Goal: Information Seeking & Learning: Learn about a topic

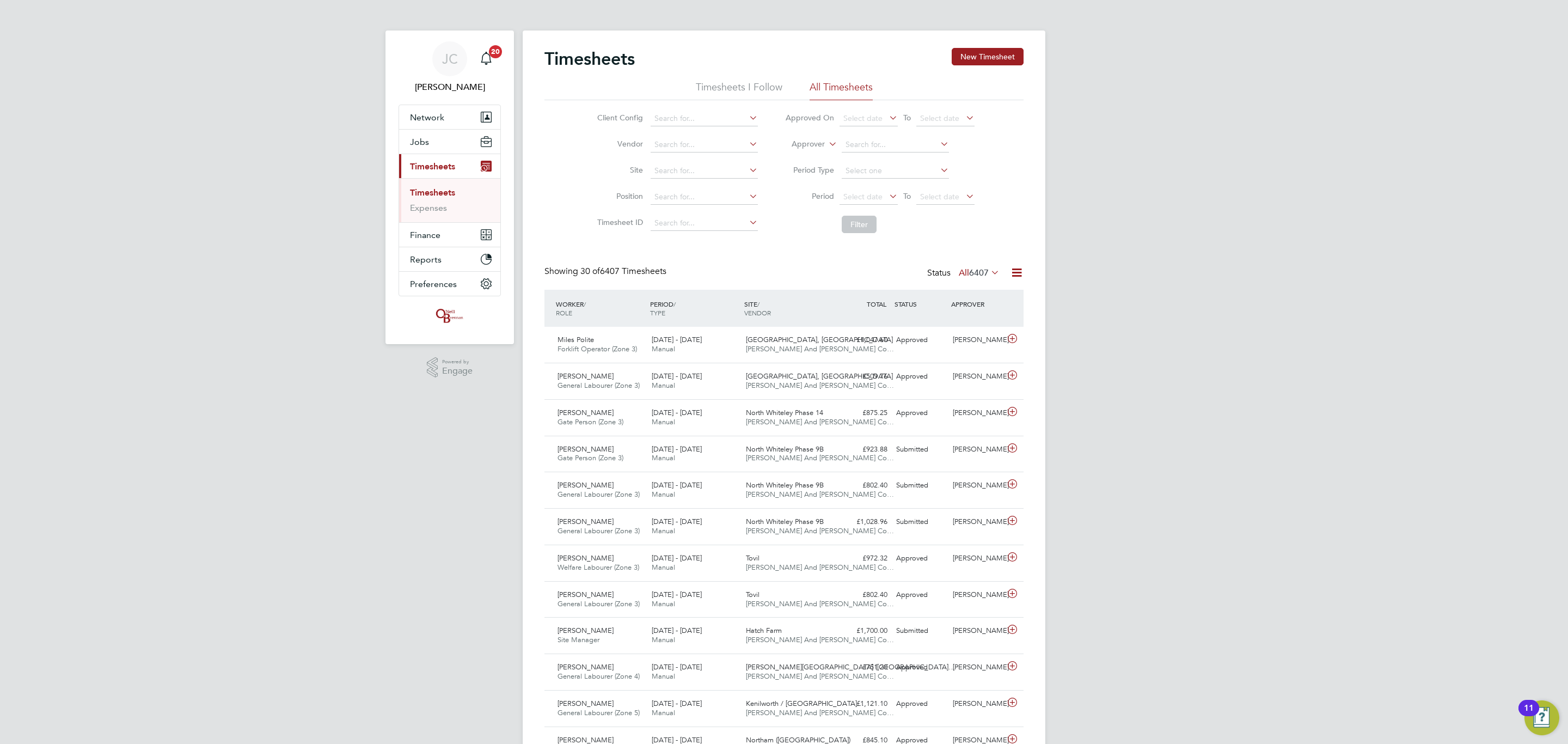
click at [447, 193] on link "Timesheets" at bounding box center [433, 193] width 45 height 11
click at [437, 215] on ul "Timesheets Expenses" at bounding box center [450, 200] width 101 height 44
click at [435, 213] on link "Expenses" at bounding box center [429, 208] width 37 height 11
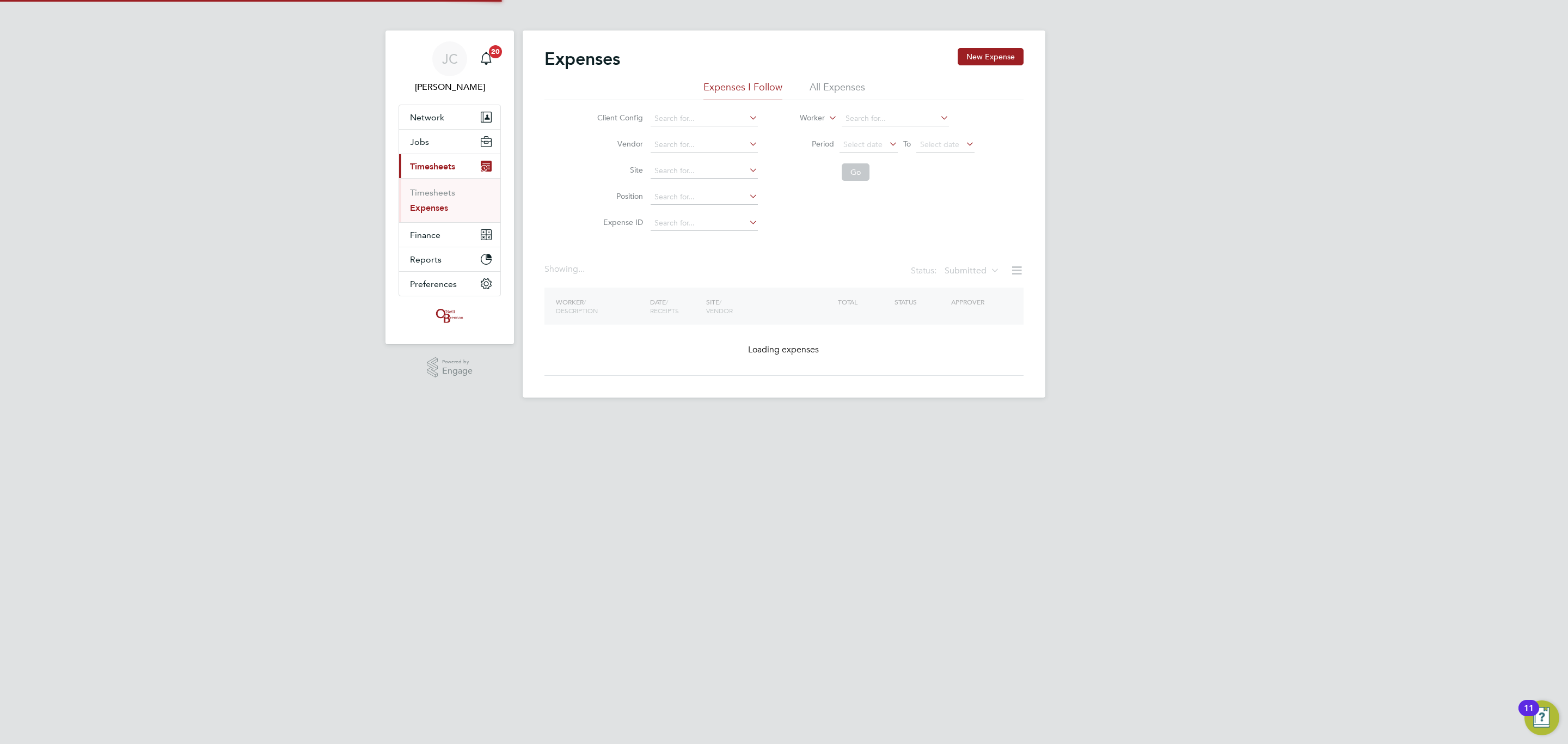
click at [435, 209] on link "Expenses" at bounding box center [429, 208] width 38 height 11
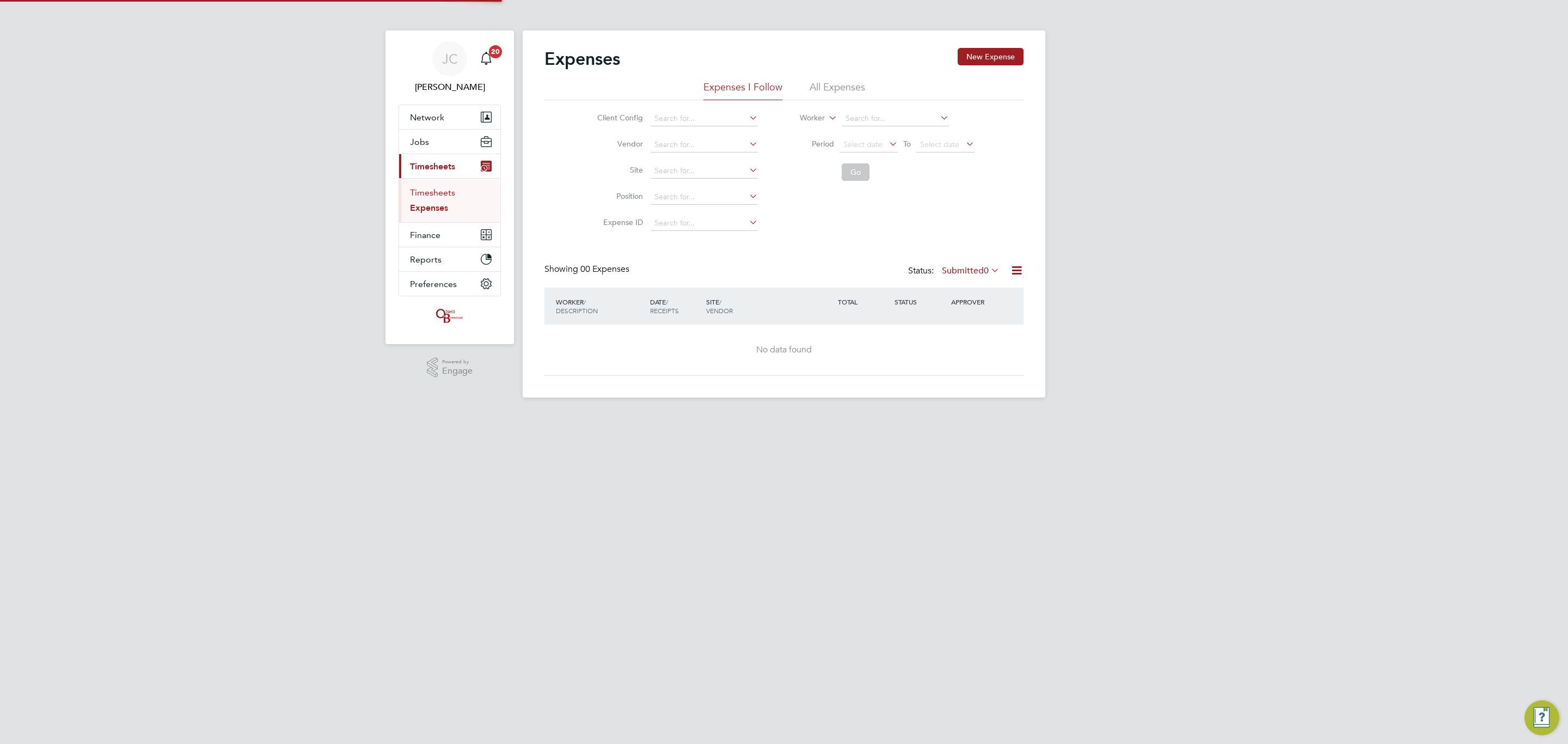
click at [438, 188] on link "Timesheets" at bounding box center [433, 193] width 45 height 11
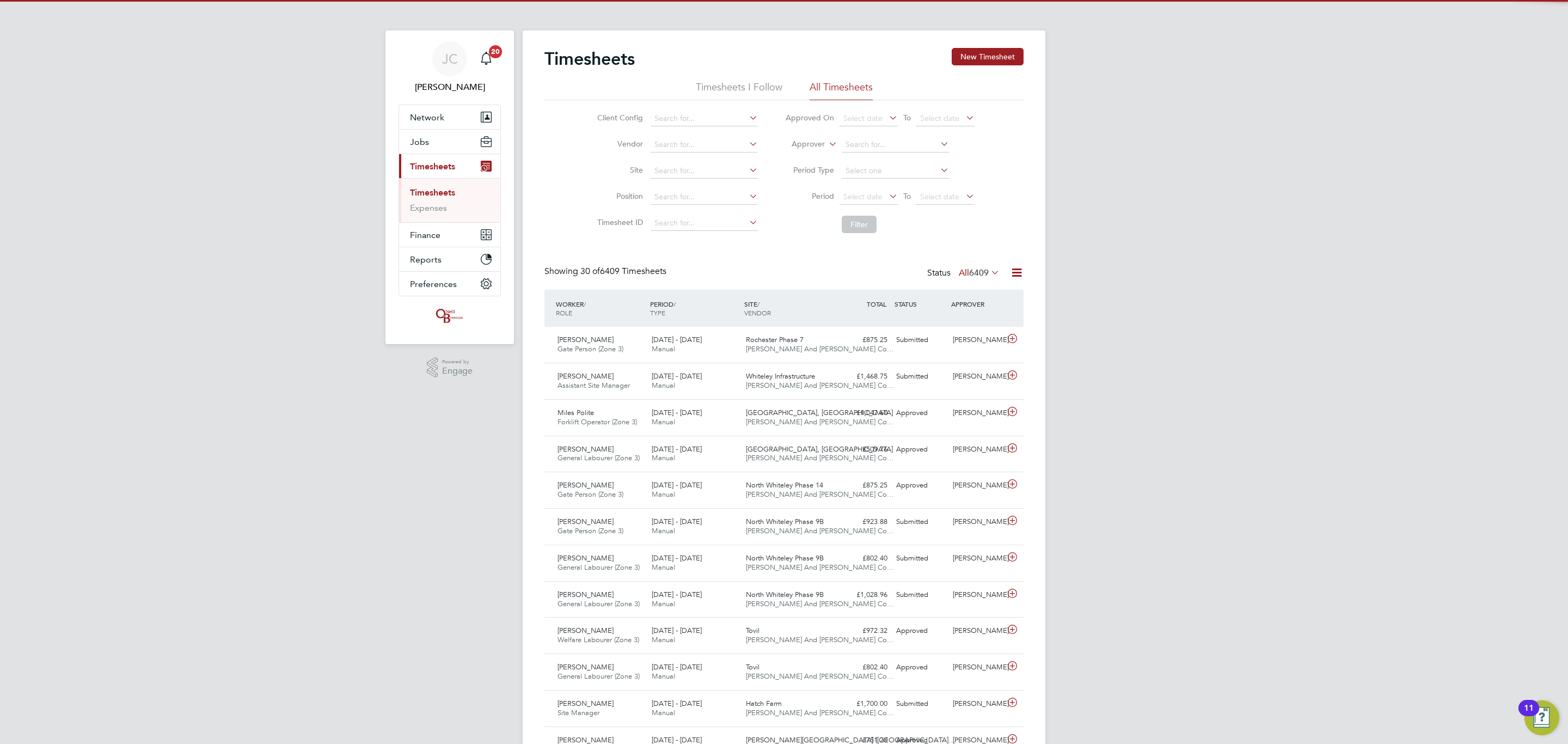
click at [695, 160] on li "Site" at bounding box center [676, 171] width 191 height 26
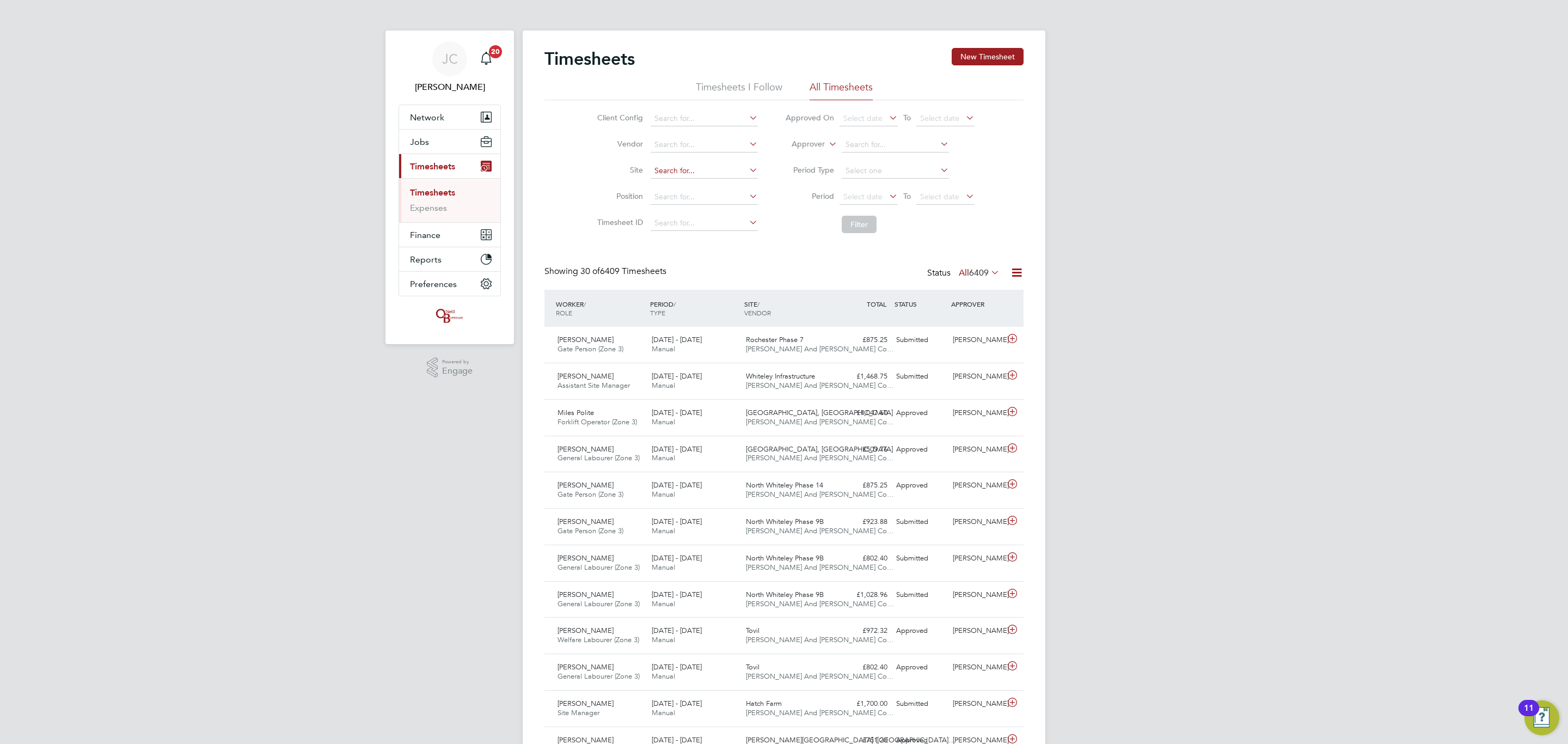
click at [693, 177] on input at bounding box center [704, 171] width 107 height 15
click at [669, 187] on b "Bath" at bounding box center [662, 187] width 17 height 9
type input "[GEOGRAPHIC_DATA]"
click at [850, 235] on li "Filter" at bounding box center [880, 224] width 217 height 29
click at [855, 231] on button "Filter" at bounding box center [859, 224] width 35 height 17
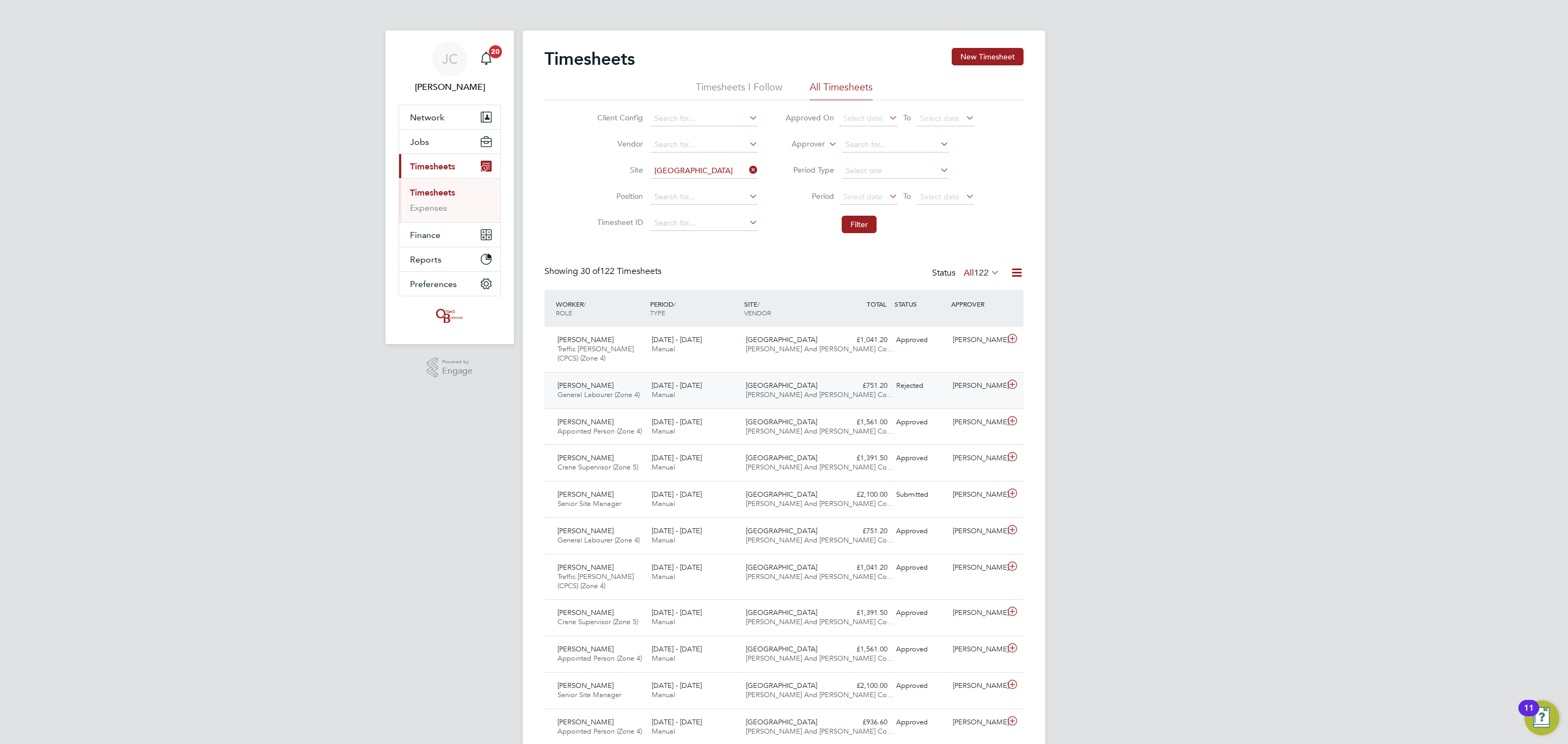
click at [794, 387] on span "[GEOGRAPHIC_DATA]" at bounding box center [781, 386] width 71 height 9
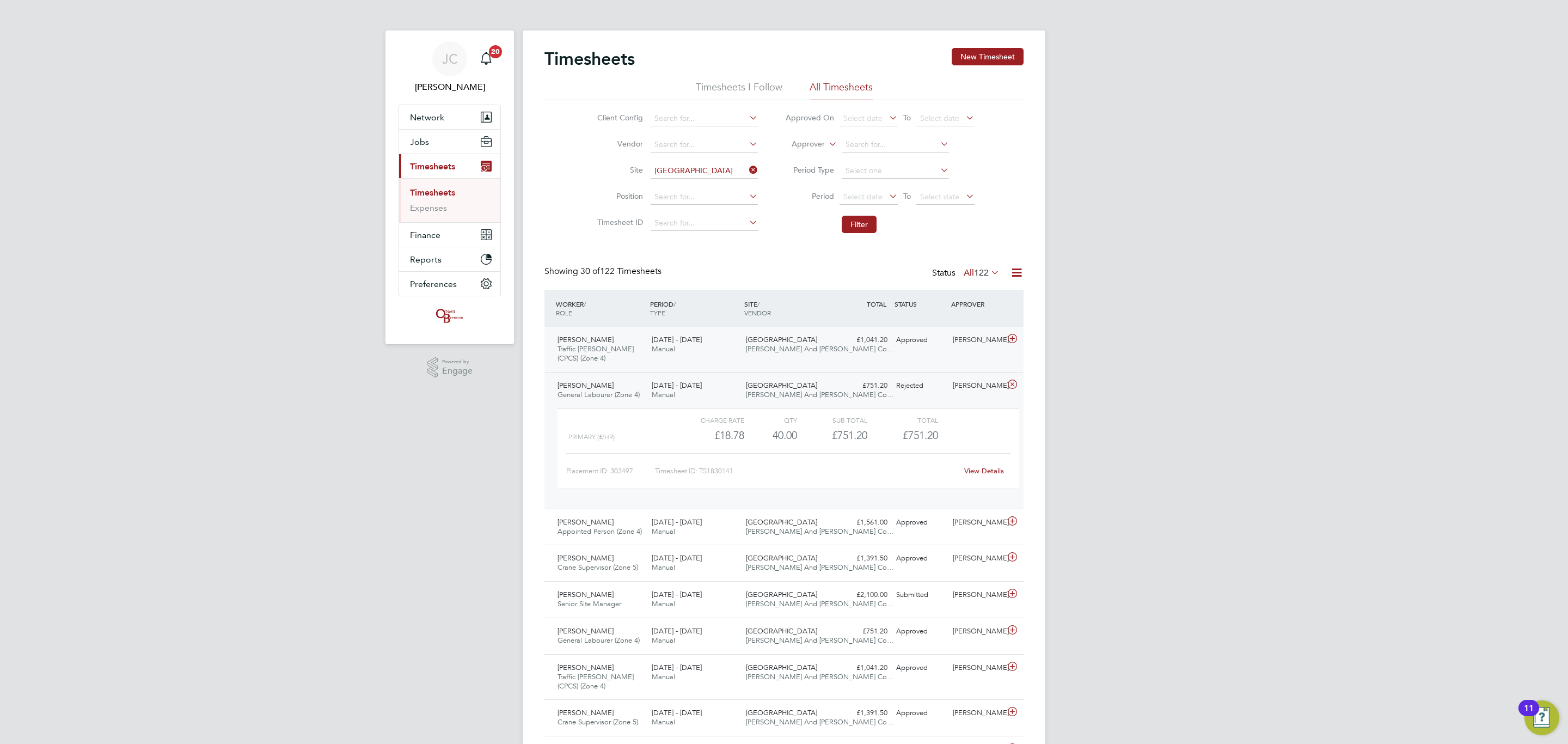
click at [943, 346] on div "Approved" at bounding box center [920, 340] width 56 height 18
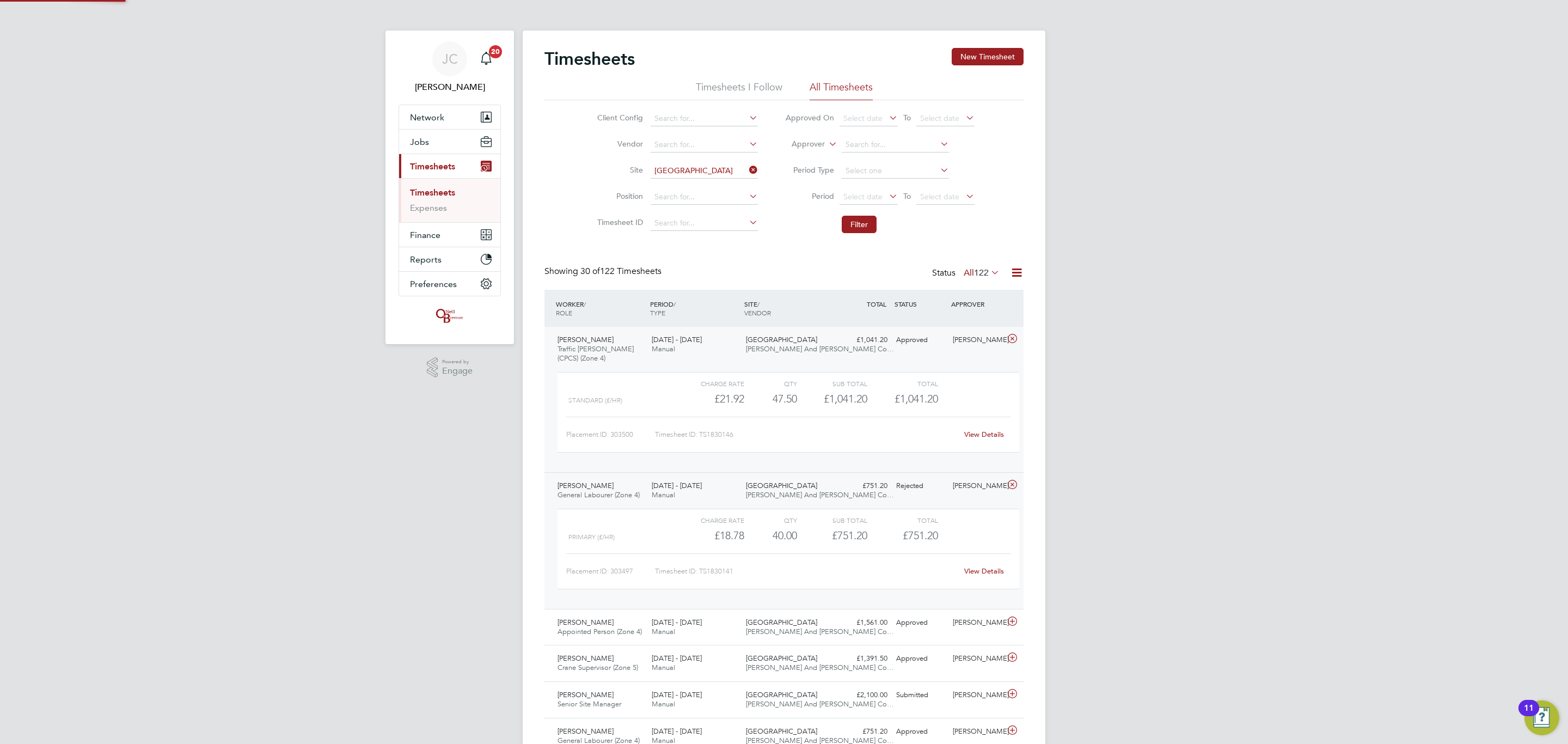
click at [943, 346] on div "Approved" at bounding box center [920, 340] width 56 height 18
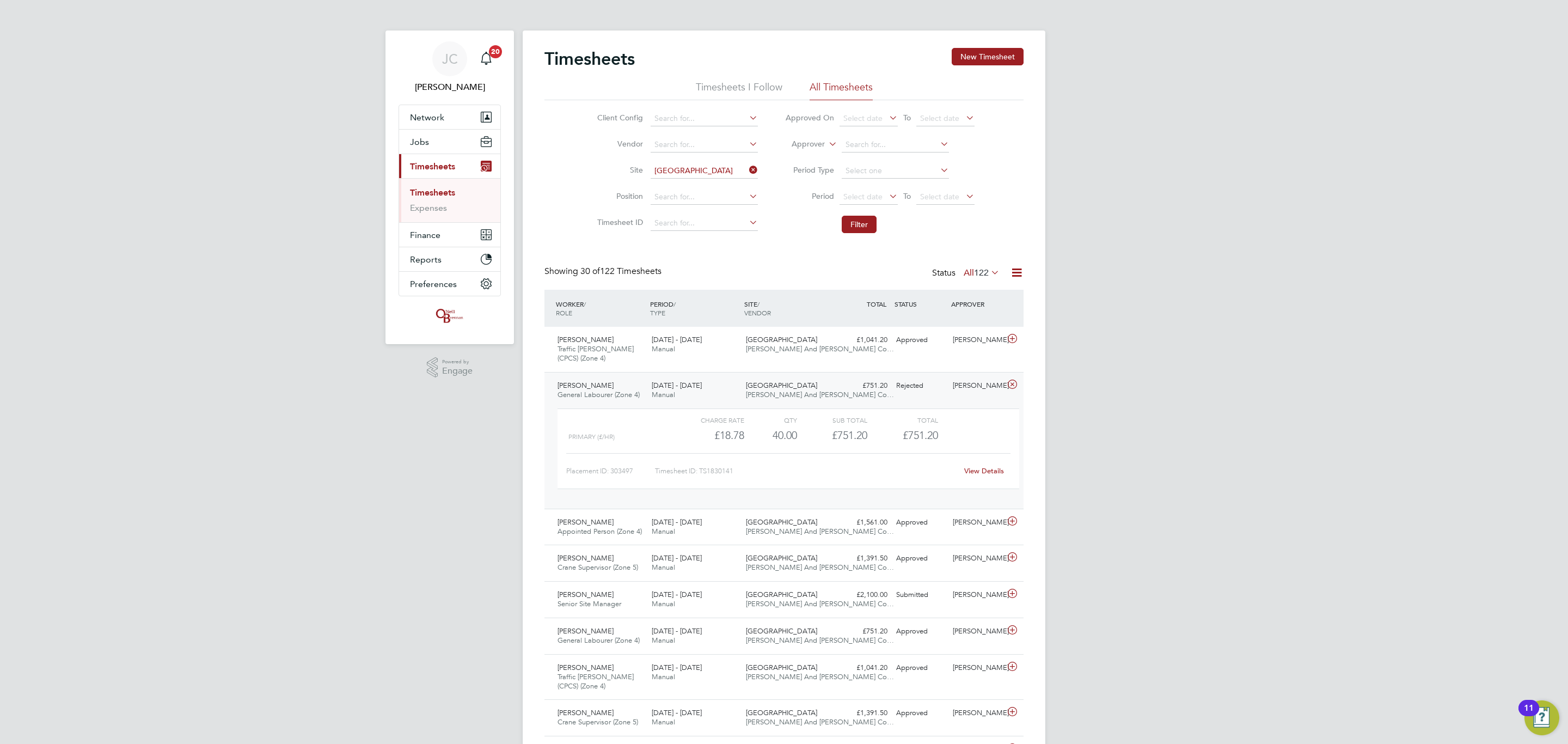
click at [929, 392] on div "Rejected" at bounding box center [920, 386] width 56 height 18
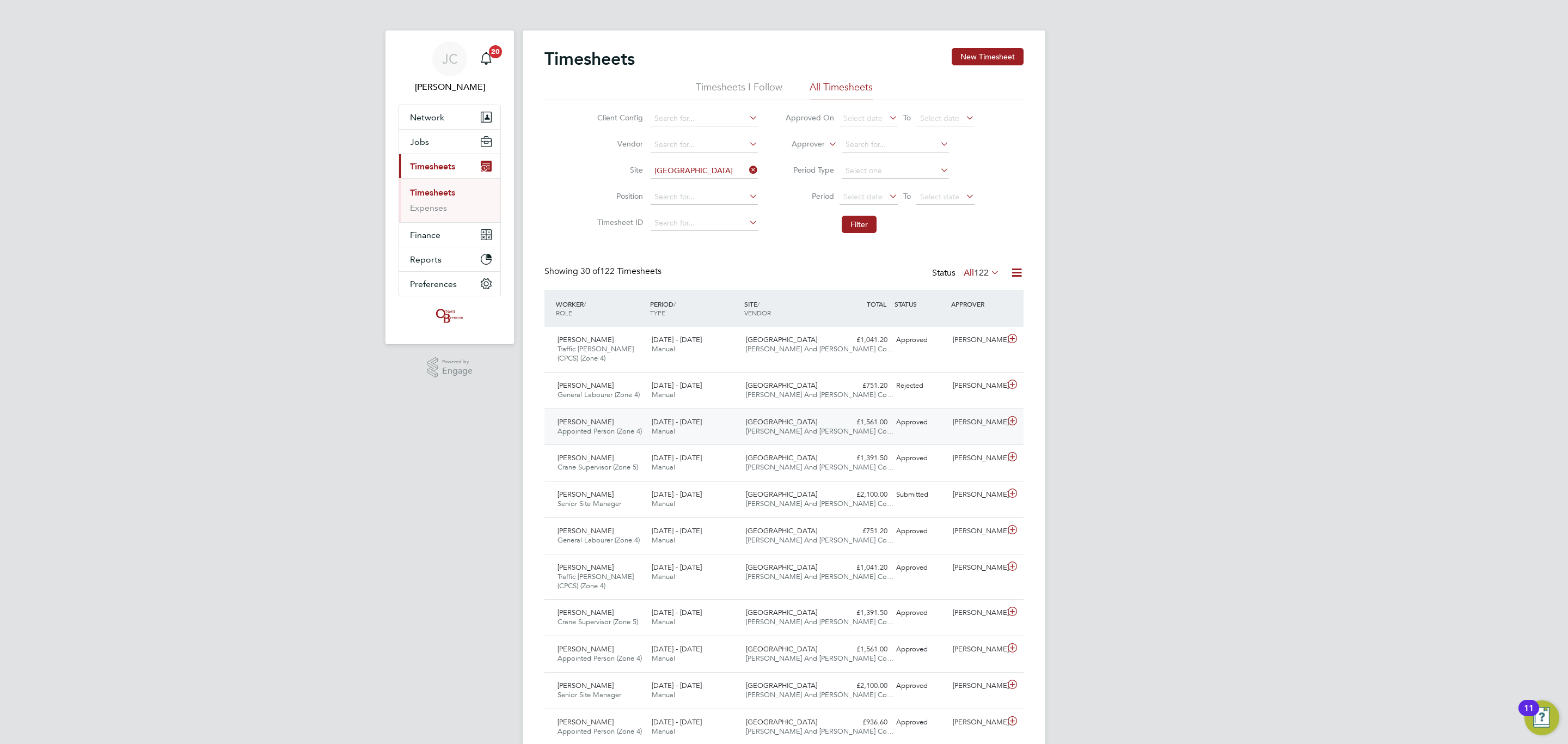
click at [931, 419] on div "Approved" at bounding box center [920, 422] width 56 height 18
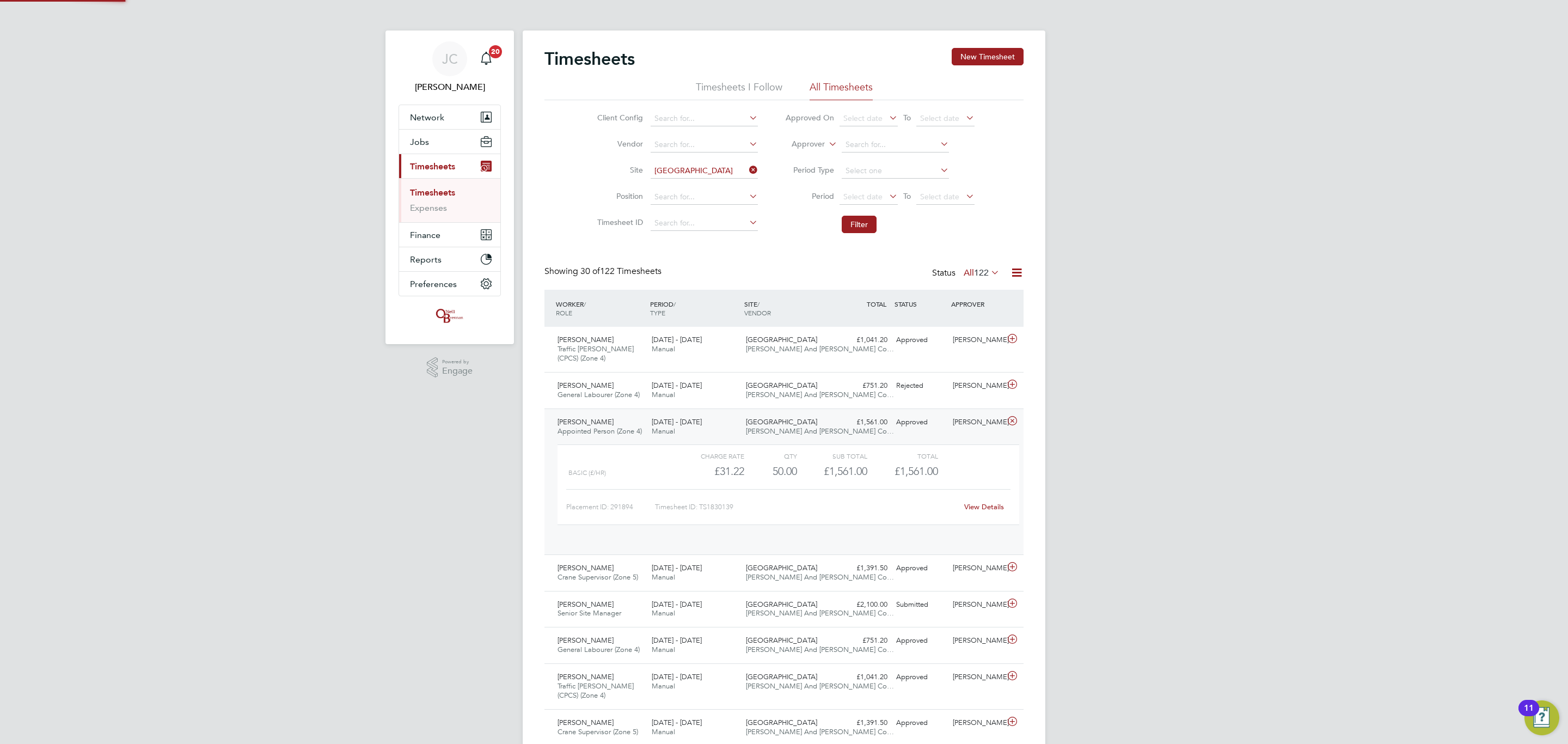
click at [938, 429] on div "Approved" at bounding box center [920, 422] width 56 height 18
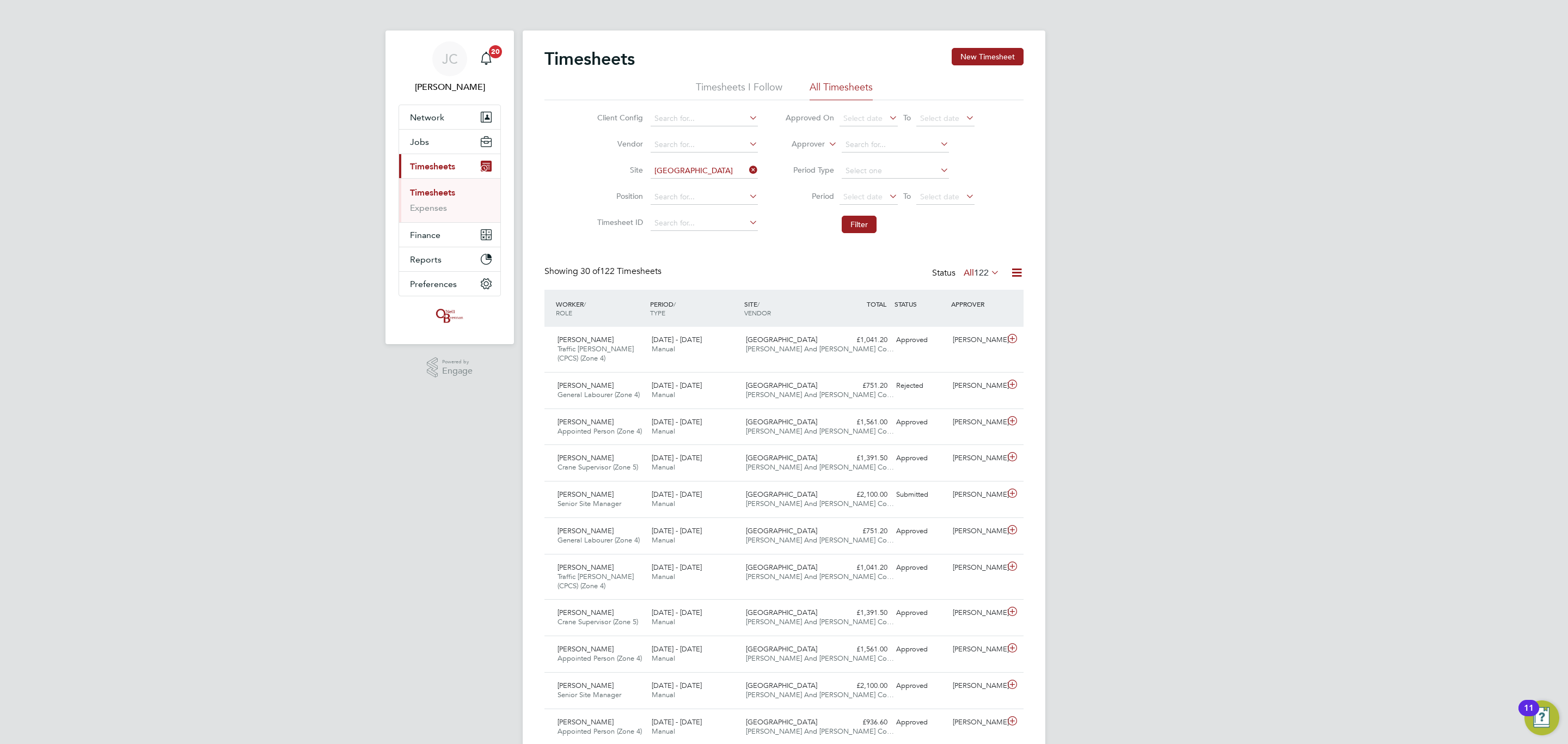
click at [747, 170] on icon at bounding box center [747, 170] width 0 height 15
click at [740, 172] on input at bounding box center [704, 171] width 107 height 15
click at [701, 201] on li "City Gateway" at bounding box center [709, 201] width 120 height 15
type input "City Gateway"
click at [869, 222] on button "Filter" at bounding box center [859, 224] width 35 height 17
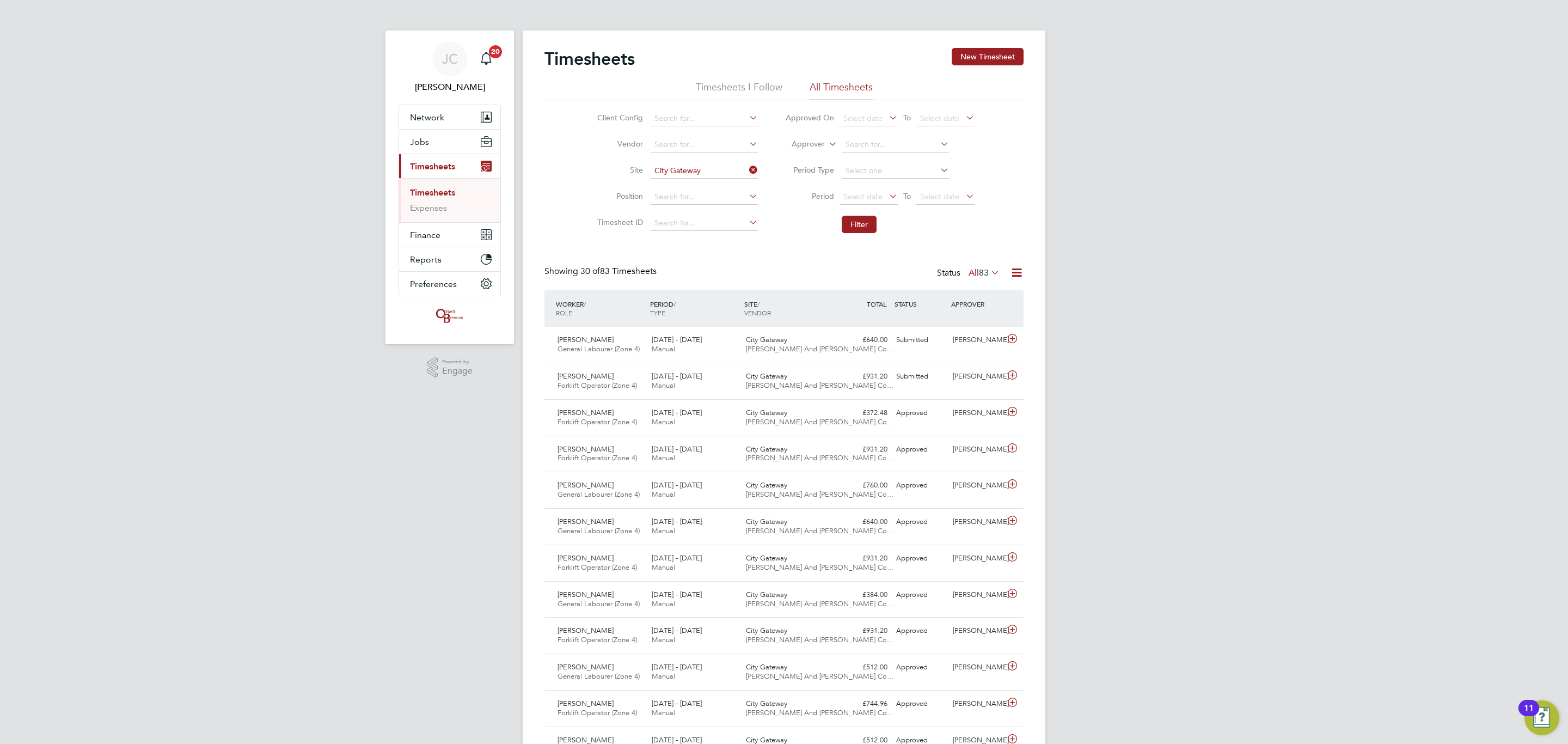
click at [747, 174] on icon at bounding box center [747, 170] width 0 height 15
click at [723, 168] on input at bounding box center [704, 171] width 107 height 15
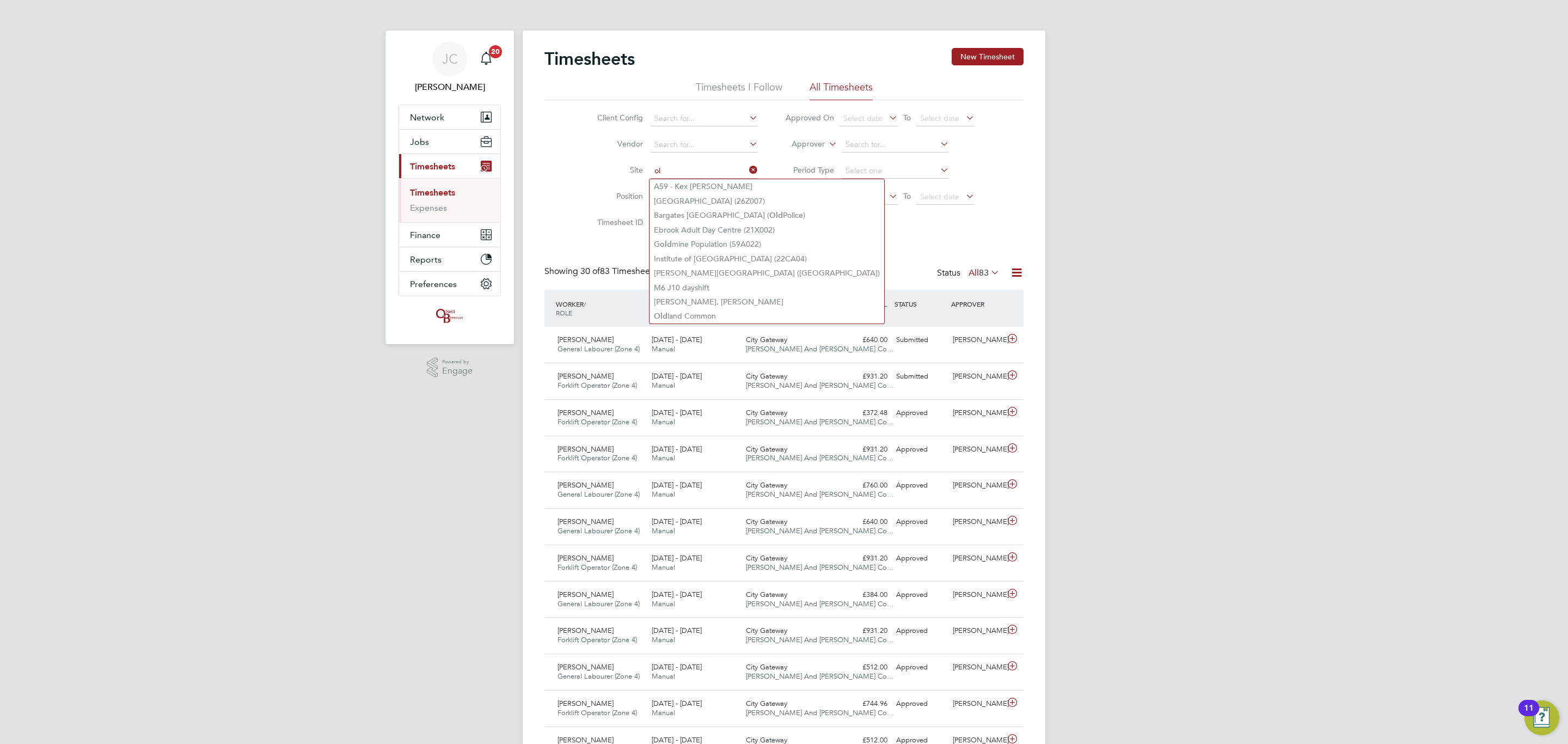
type input "o"
click at [486, 129] on button "Network" at bounding box center [450, 117] width 101 height 24
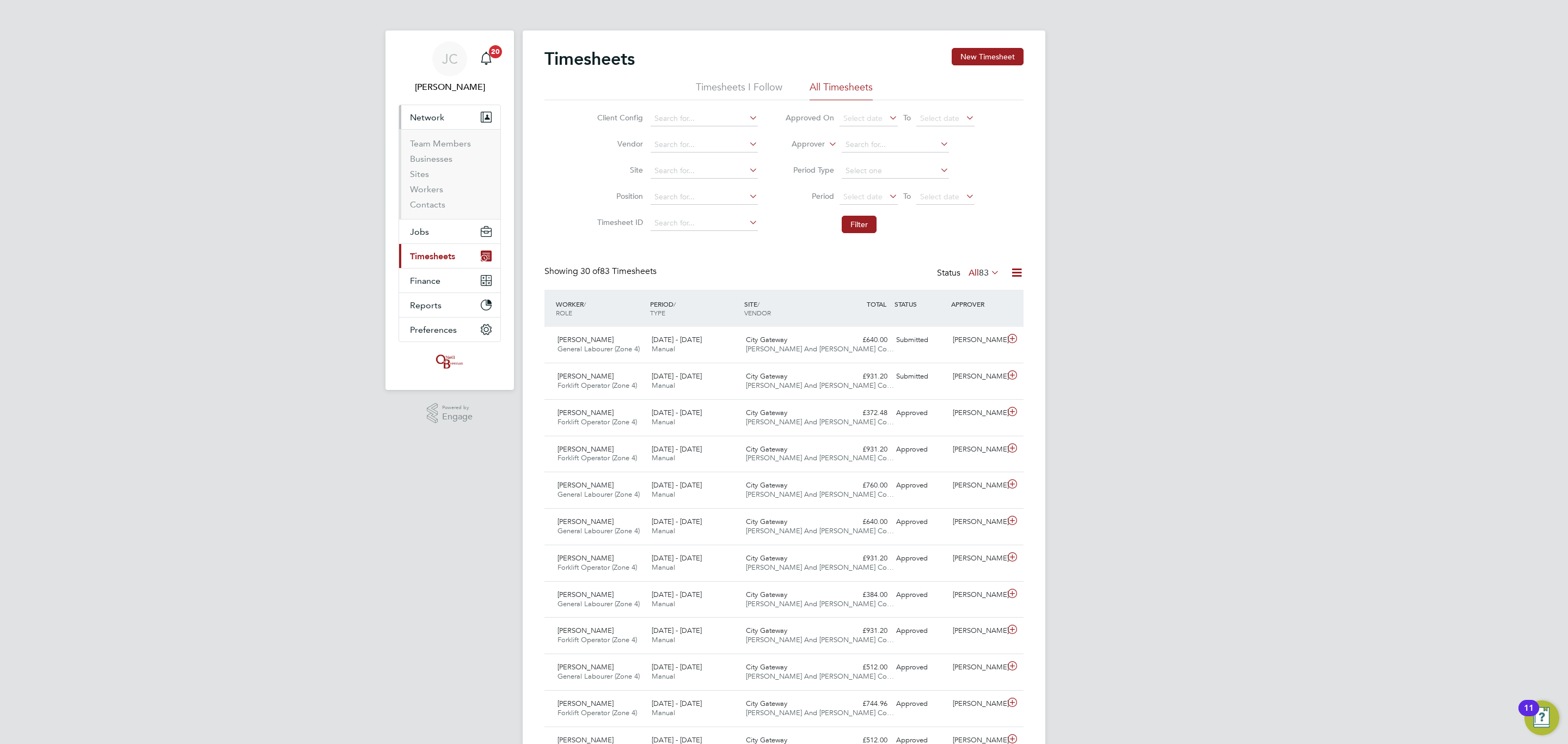
drag, startPoint x: 435, startPoint y: 105, endPoint x: 451, endPoint y: 125, distance: 25.6
click at [435, 105] on button "Network" at bounding box center [450, 117] width 101 height 24
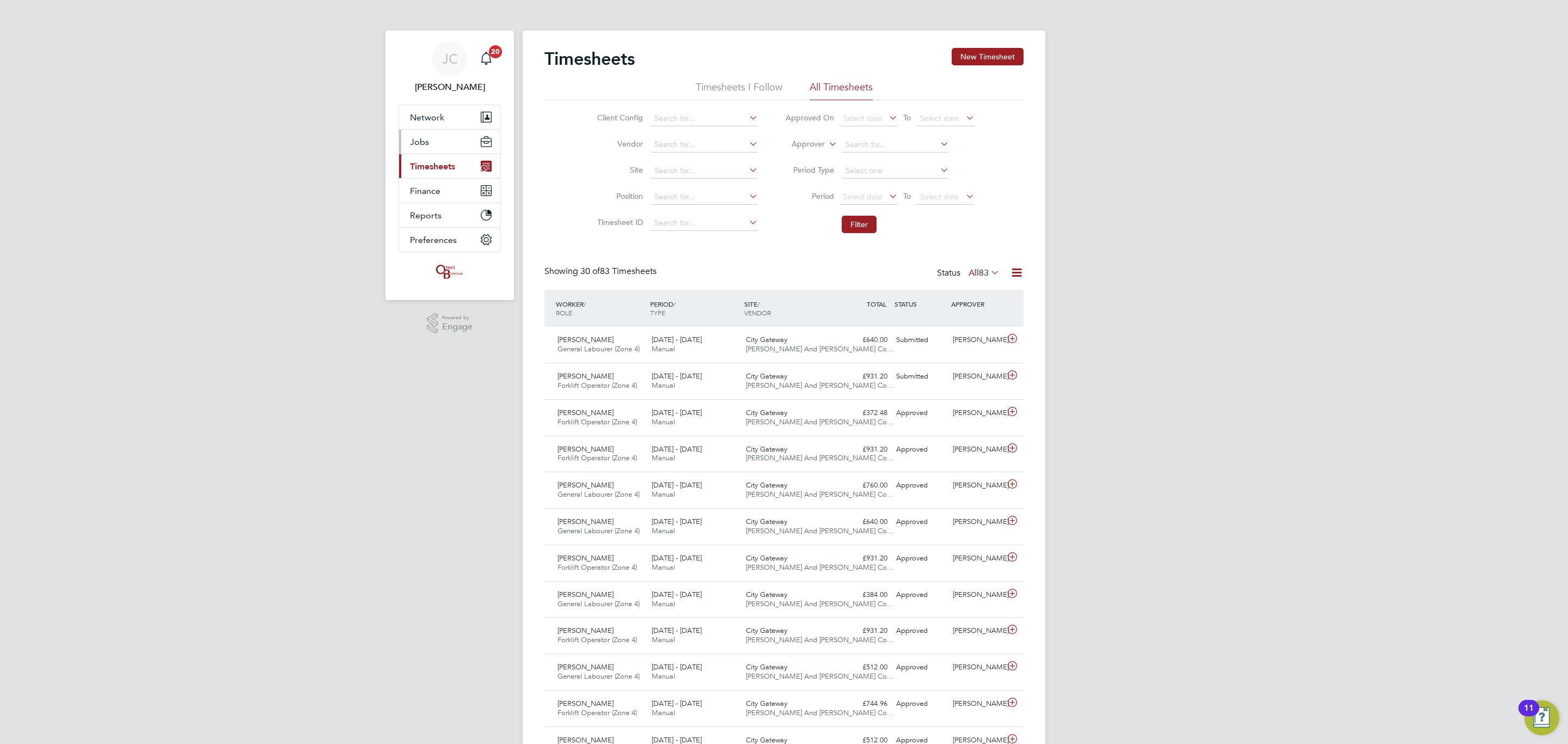
click at [445, 142] on button "Jobs" at bounding box center [450, 142] width 101 height 24
click at [437, 185] on link "Vacancies" at bounding box center [429, 184] width 39 height 11
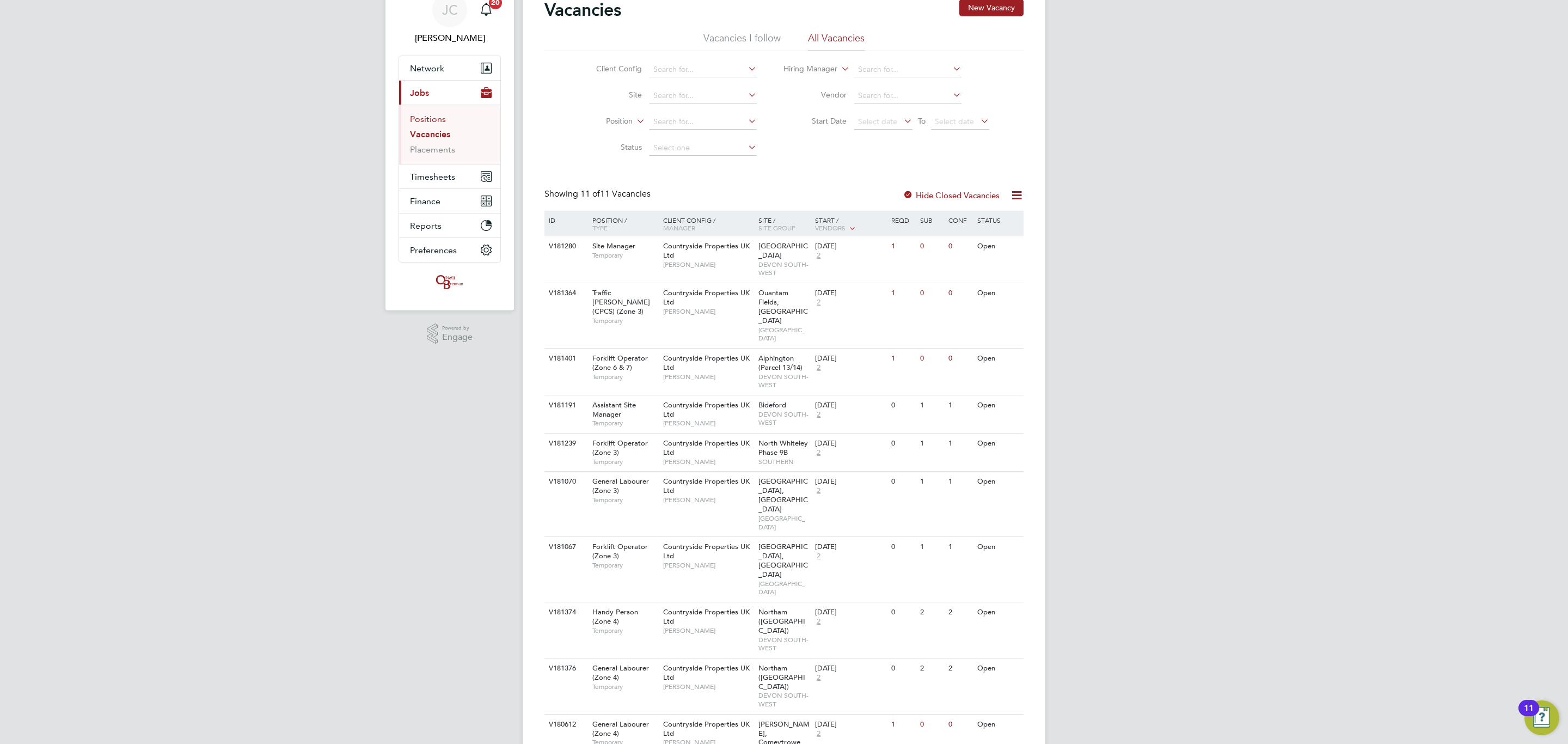
drag, startPoint x: 433, startPoint y: 120, endPoint x: 433, endPoint y: 134, distance: 14.0
click at [433, 120] on link "Positions" at bounding box center [428, 119] width 36 height 11
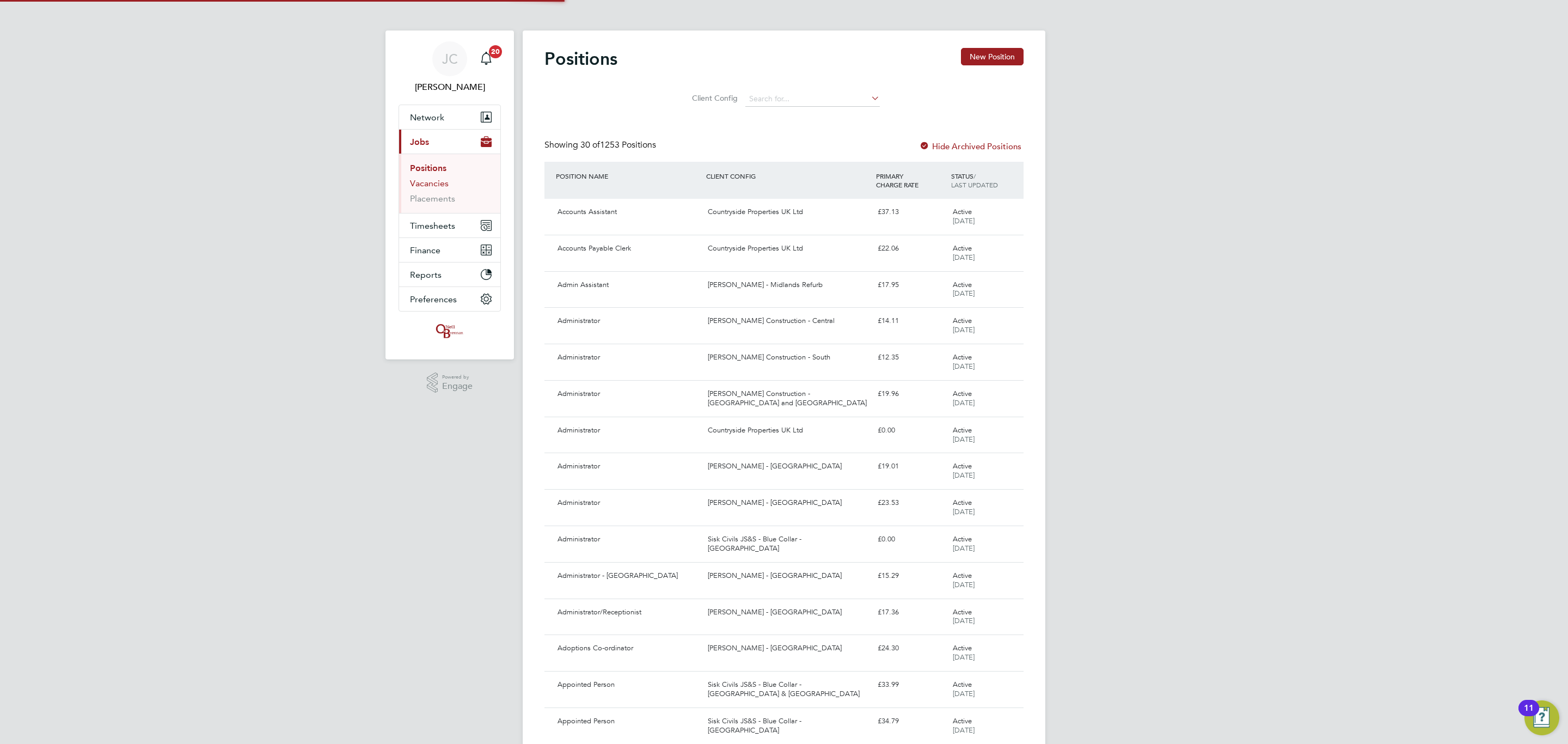
click at [438, 185] on link "Vacancies" at bounding box center [429, 184] width 39 height 11
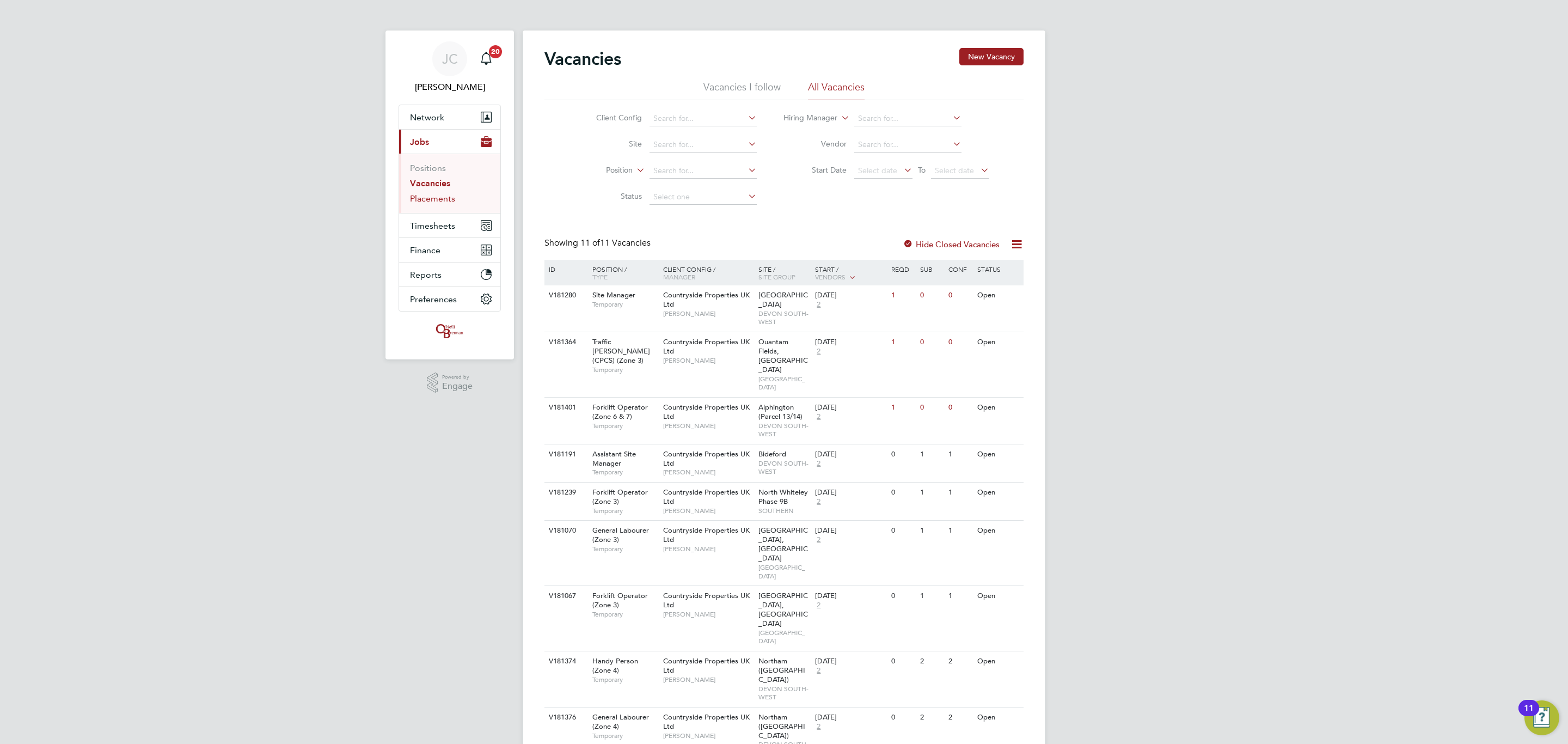
click at [420, 200] on link "Placements" at bounding box center [433, 199] width 45 height 11
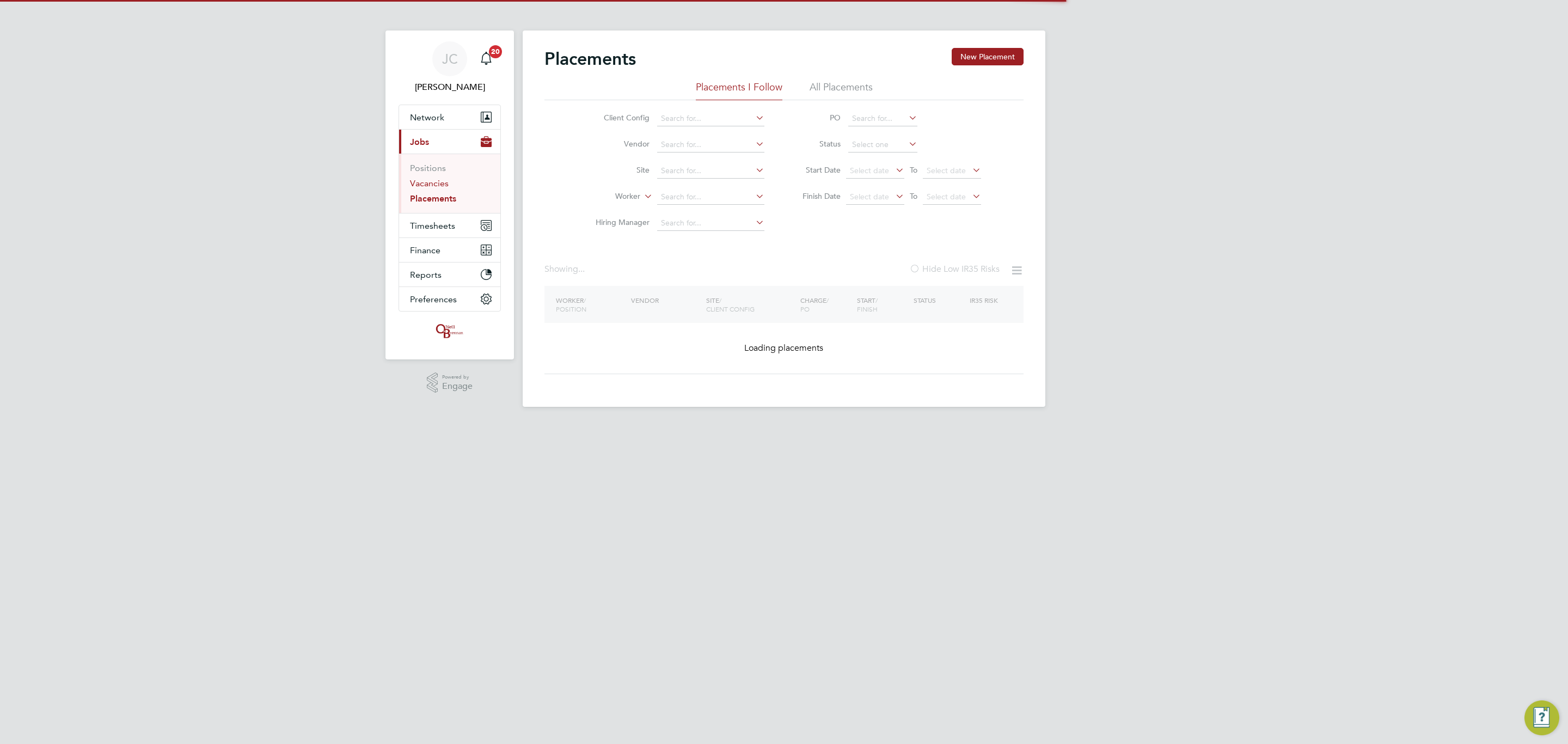
click at [429, 182] on link "Vacancies" at bounding box center [429, 184] width 39 height 11
